Goal: Transaction & Acquisition: Purchase product/service

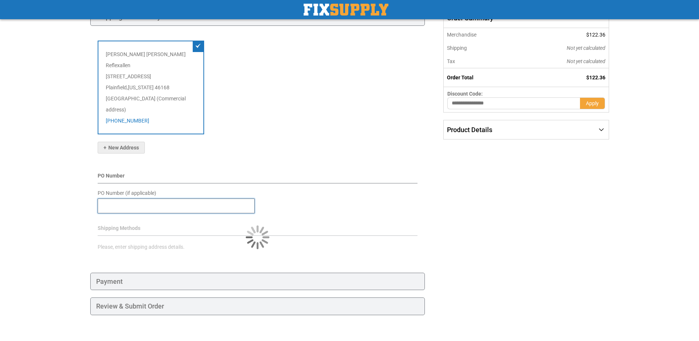
click at [131, 198] on input "PO Number (if applicable)" at bounding box center [176, 205] width 157 height 15
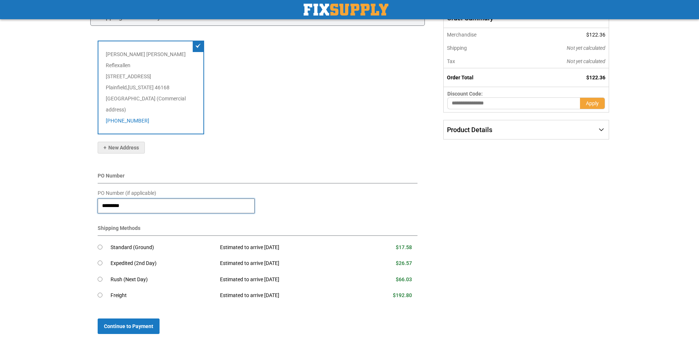
type input "*********"
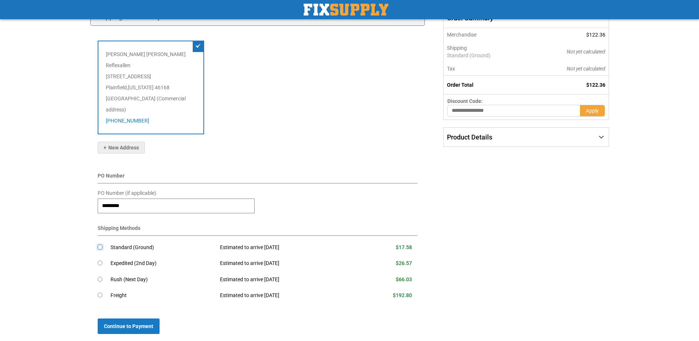
scroll to position [122, 0]
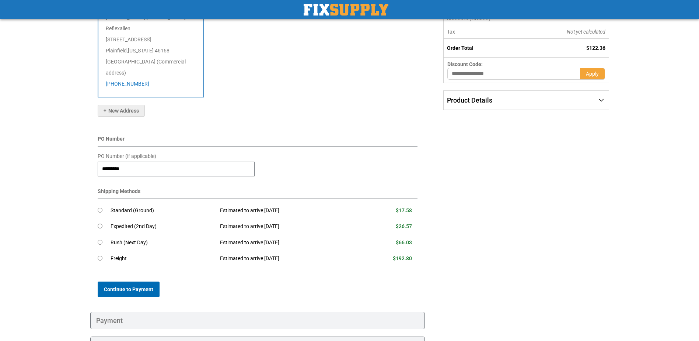
click at [145, 286] on span "Continue to Payment" at bounding box center [128, 289] width 49 height 6
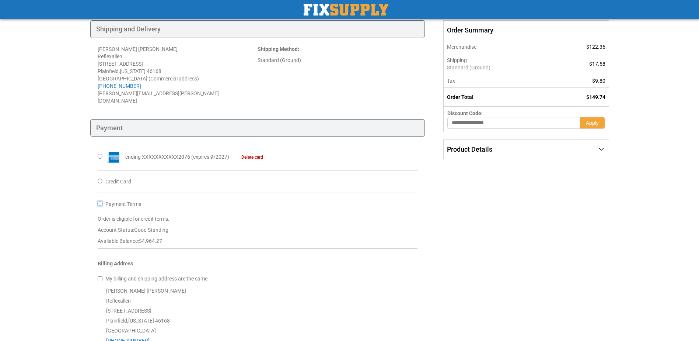
scroll to position [220, 0]
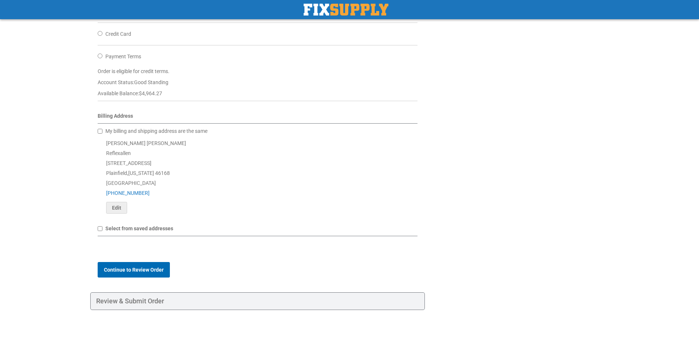
click at [141, 266] on span "Continue to Review Order" at bounding box center [134, 269] width 60 height 6
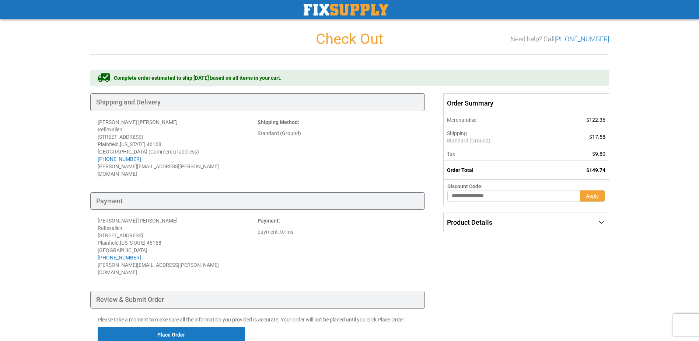
scroll to position [49, 0]
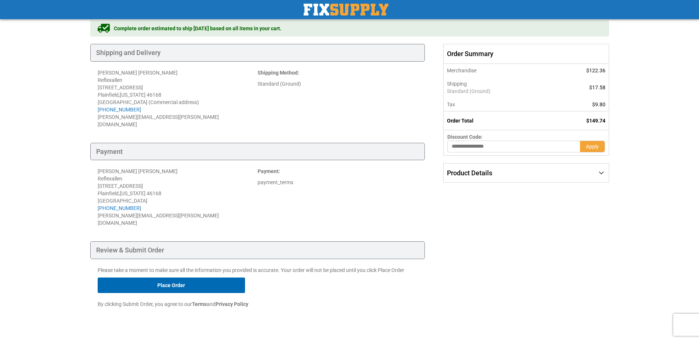
click at [172, 277] on button "Place Order" at bounding box center [171, 284] width 147 height 15
